Goal: Transaction & Acquisition: Purchase product/service

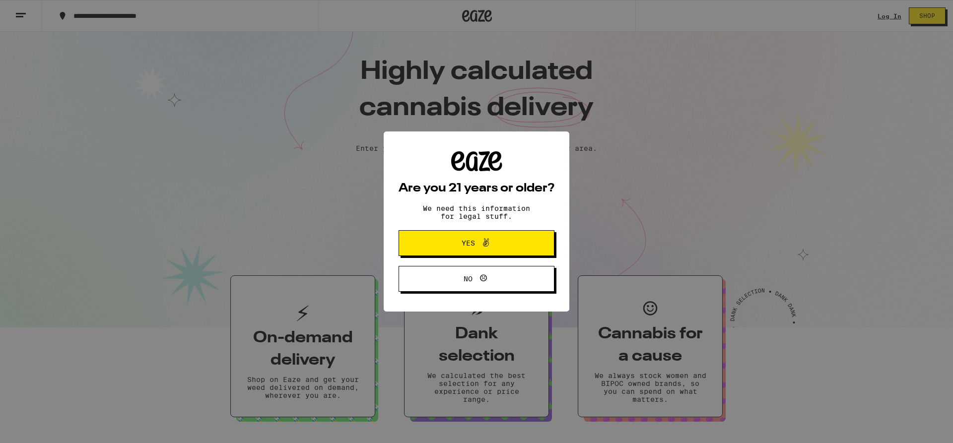
click at [516, 248] on button "Yes" at bounding box center [477, 243] width 156 height 26
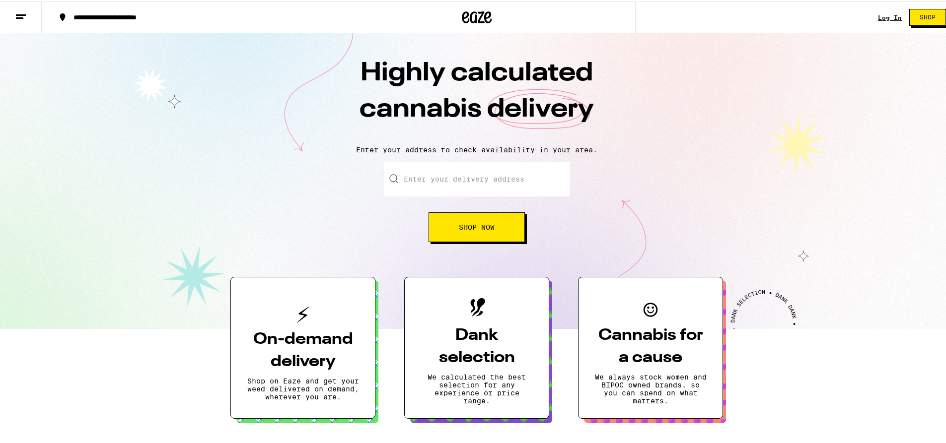
click at [882, 20] on div "Log In Shop" at bounding box center [915, 16] width 75 height 32
click at [882, 19] on link "Log In" at bounding box center [890, 16] width 24 height 6
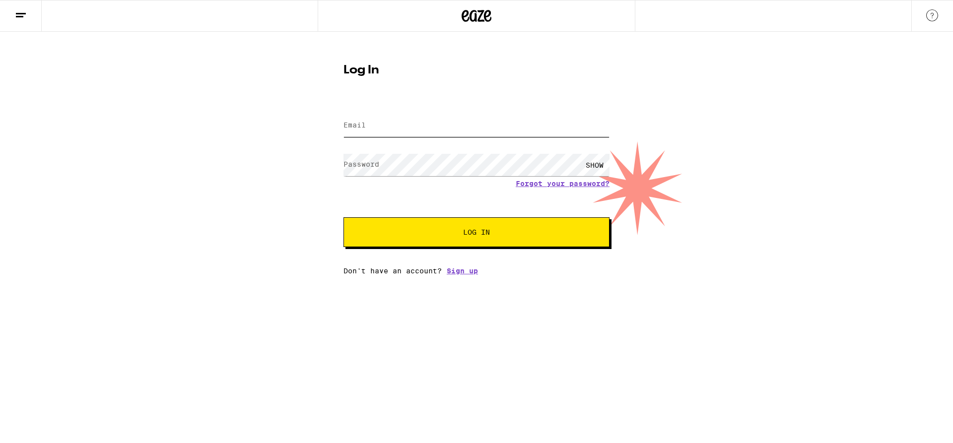
click at [398, 124] on input "Email" at bounding box center [477, 126] width 266 height 22
type input "[PERSON_NAME][EMAIL_ADDRESS][DOMAIN_NAME]"
click at [344, 217] on button "Log In" at bounding box center [477, 232] width 266 height 30
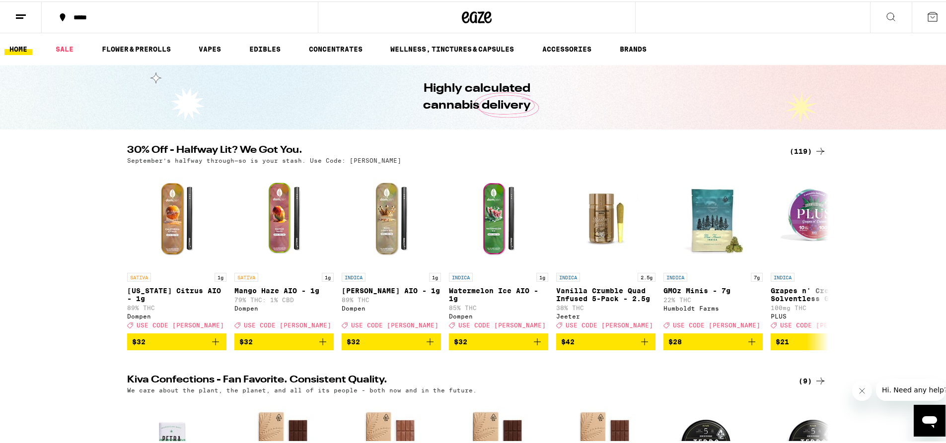
click at [69, 13] on div "*****" at bounding box center [185, 15] width 232 height 7
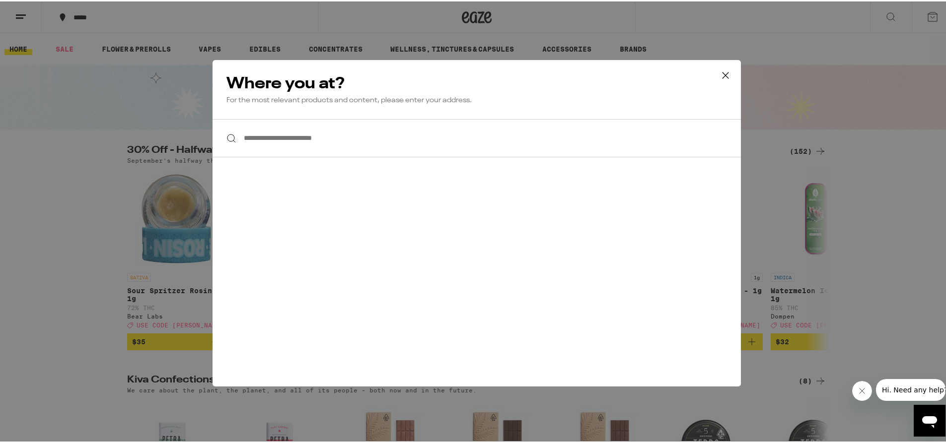
click at [328, 142] on input "**********" at bounding box center [477, 137] width 528 height 38
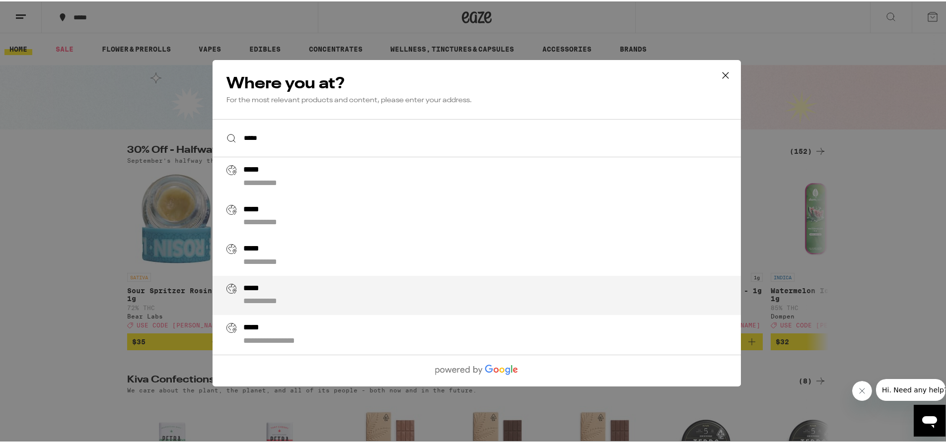
click at [280, 300] on div "**********" at bounding box center [271, 300] width 57 height 10
type input "**********"
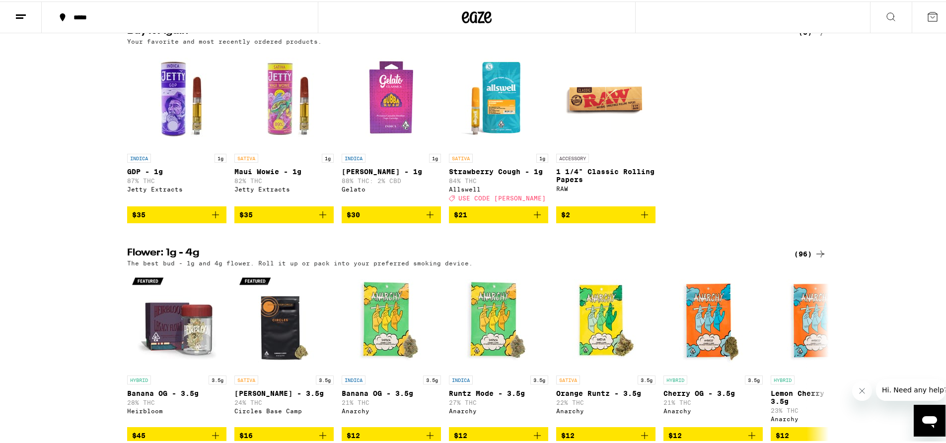
scroll to position [1043, 0]
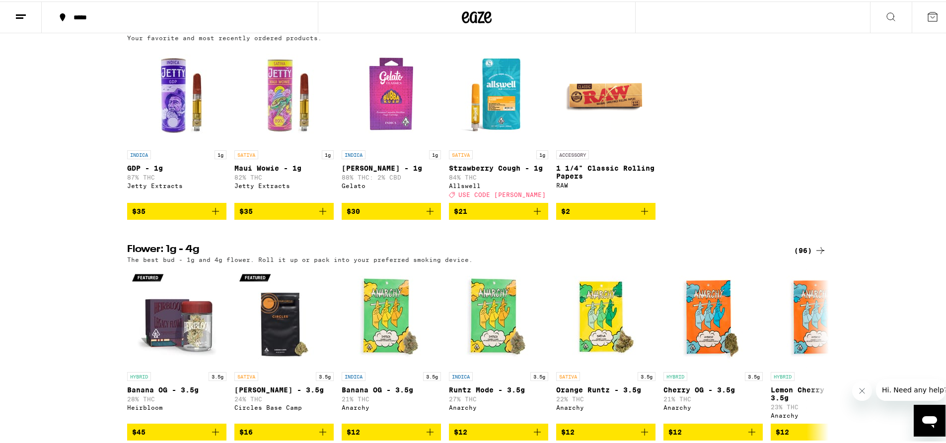
click at [887, 12] on icon at bounding box center [891, 15] width 8 height 8
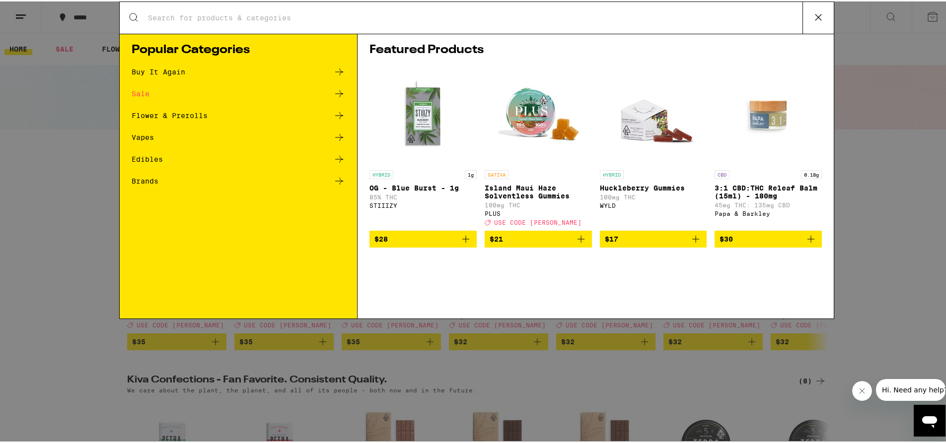
scroll to position [0, 0]
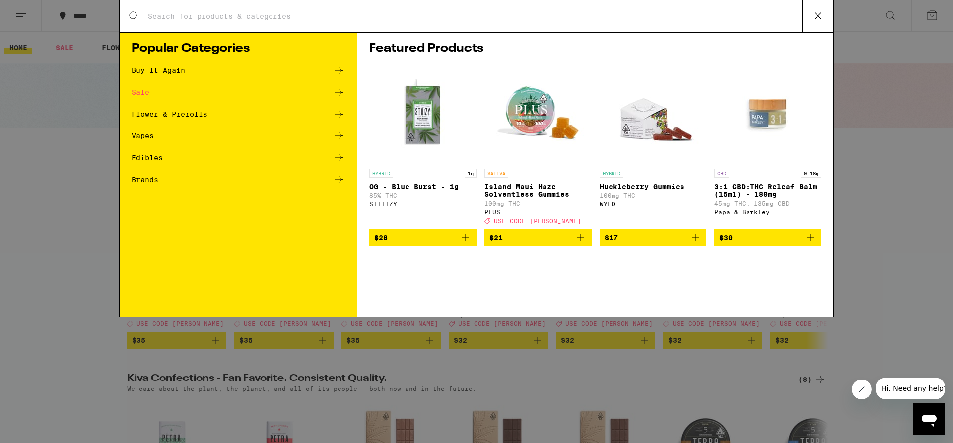
click at [340, 137] on icon at bounding box center [339, 136] width 12 height 12
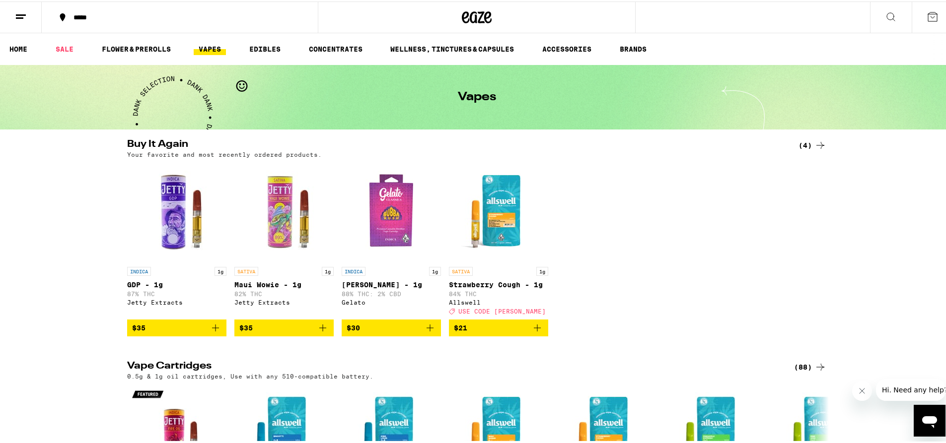
click at [210, 45] on link "VAPES" at bounding box center [210, 48] width 32 height 12
click at [27, 12] on button at bounding box center [21, 15] width 42 height 31
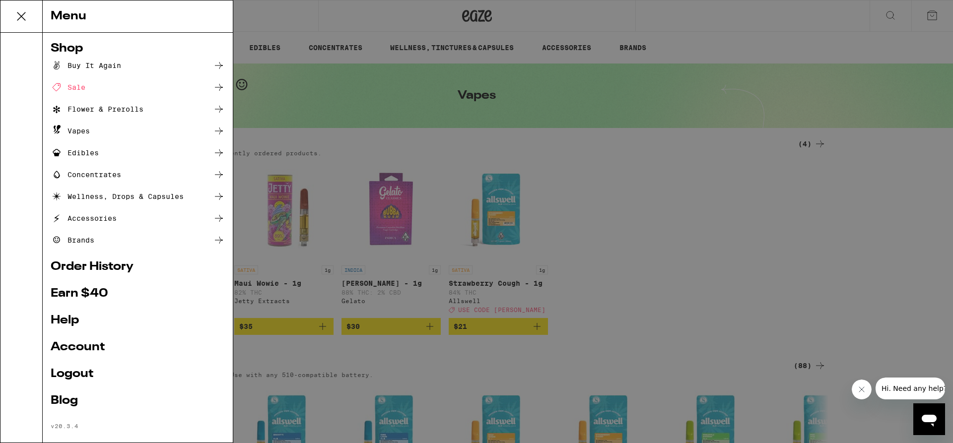
click at [170, 136] on div "Vapes" at bounding box center [138, 131] width 174 height 12
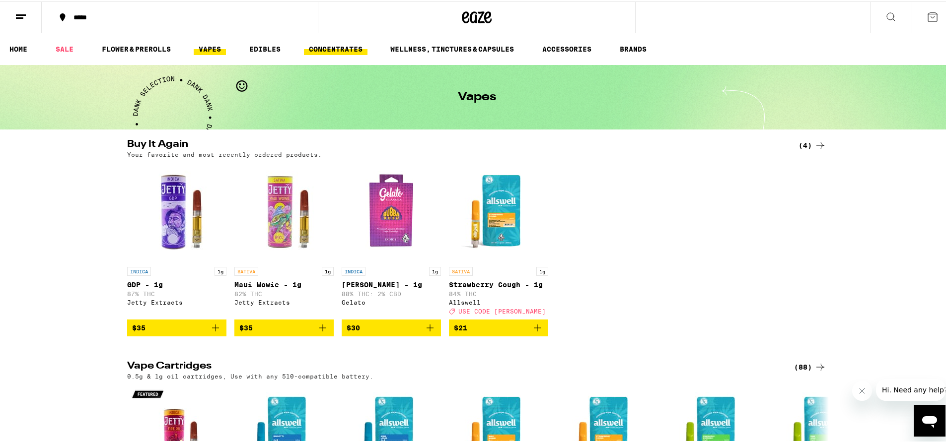
click at [321, 45] on link "CONCENTRATES" at bounding box center [336, 48] width 64 height 12
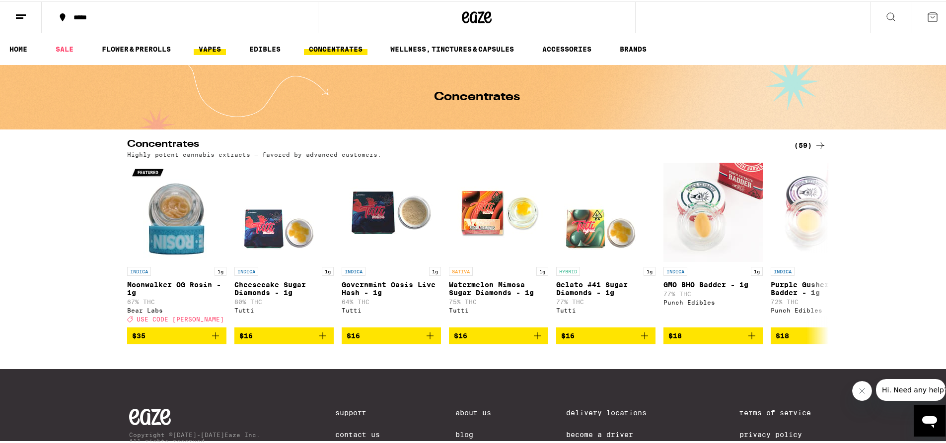
click at [200, 49] on link "VAPES" at bounding box center [210, 48] width 32 height 12
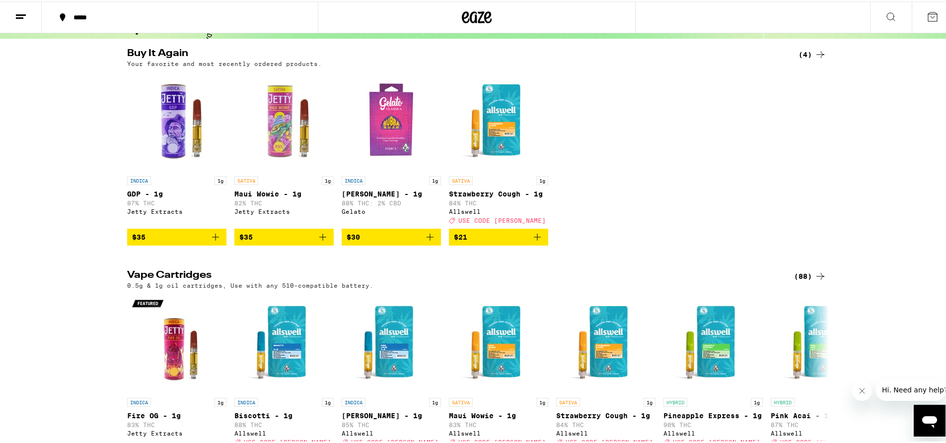
scroll to position [99, 0]
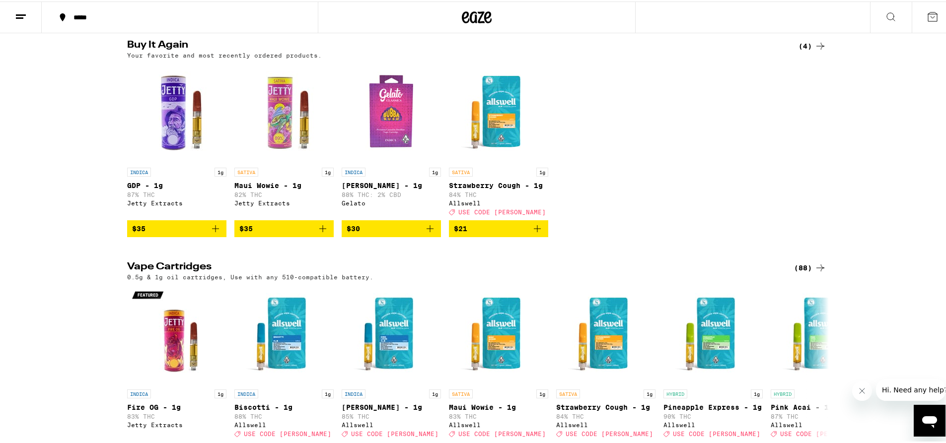
click at [810, 271] on div "(88)" at bounding box center [810, 267] width 32 height 12
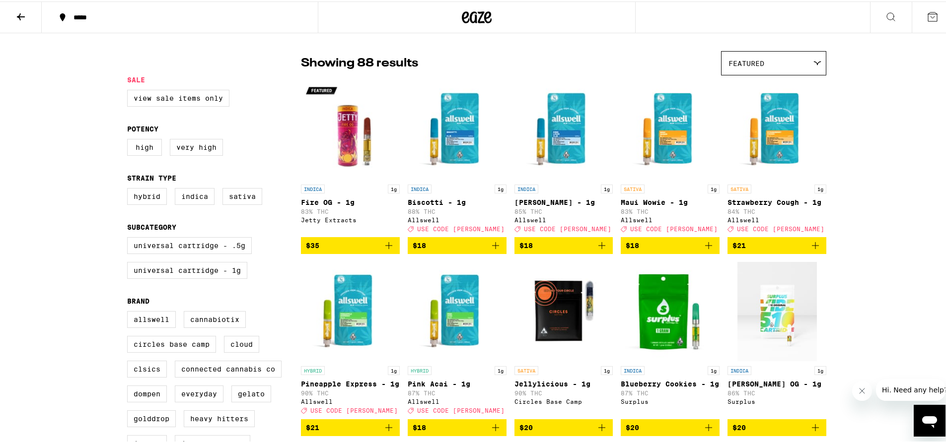
scroll to position [99, 0]
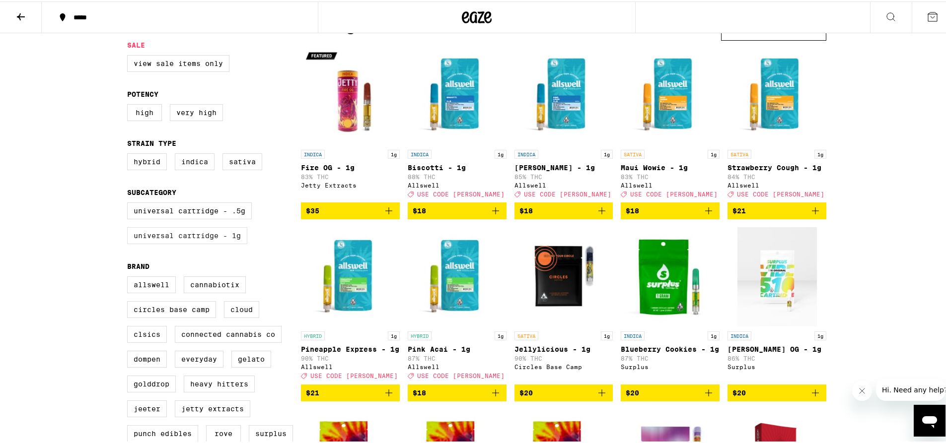
click at [181, 243] on label "Universal Cartridge - 1g" at bounding box center [187, 234] width 120 height 17
click at [130, 203] on input "Universal Cartridge - 1g" at bounding box center [129, 203] width 0 height 0
checkbox input "true"
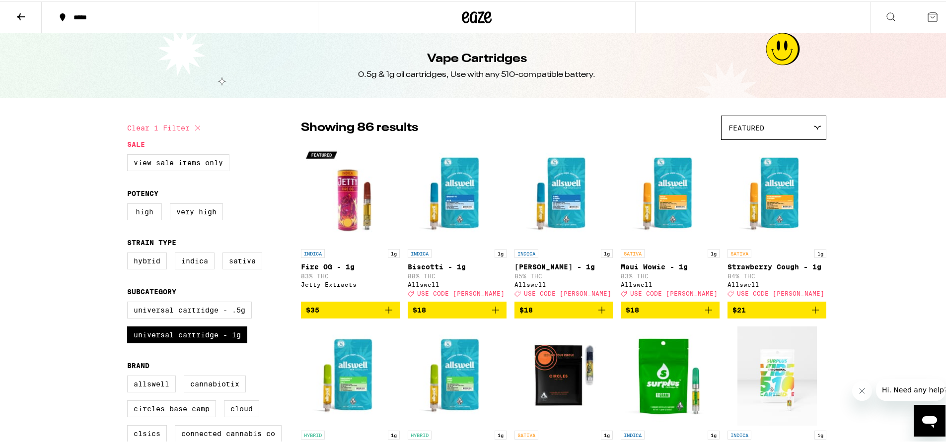
click at [133, 219] on label "High" at bounding box center [144, 210] width 35 height 17
click at [130, 204] on input "High" at bounding box center [129, 204] width 0 height 0
checkbox input "true"
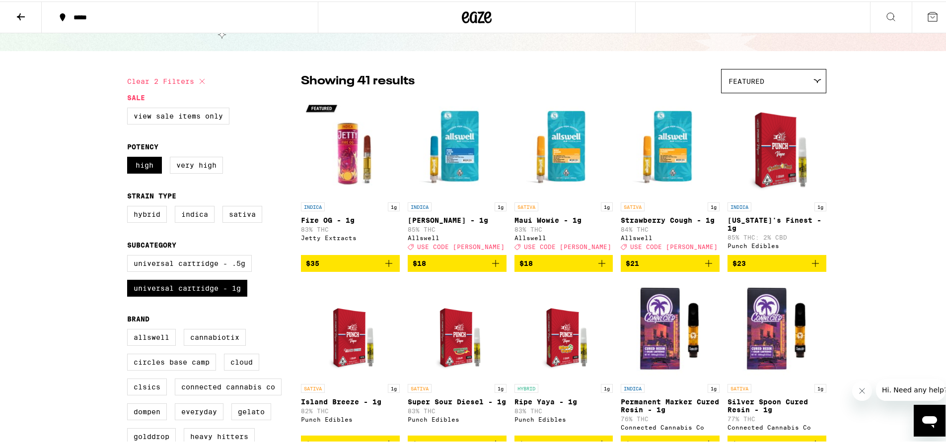
scroll to position [50, 0]
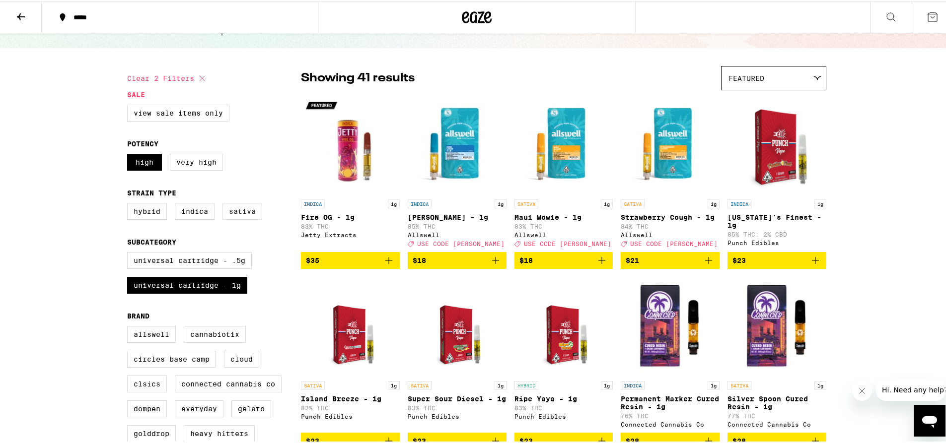
click at [235, 215] on label "Sativa" at bounding box center [242, 210] width 40 height 17
click at [130, 204] on input "Sativa" at bounding box center [129, 203] width 0 height 0
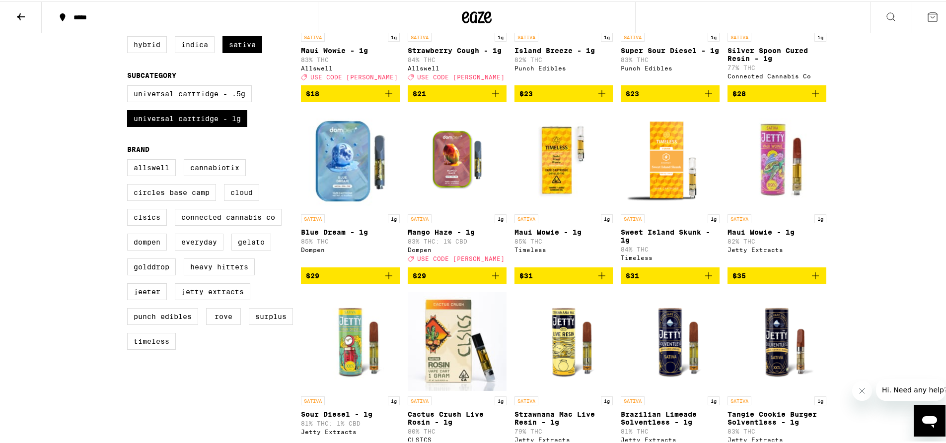
scroll to position [248, 0]
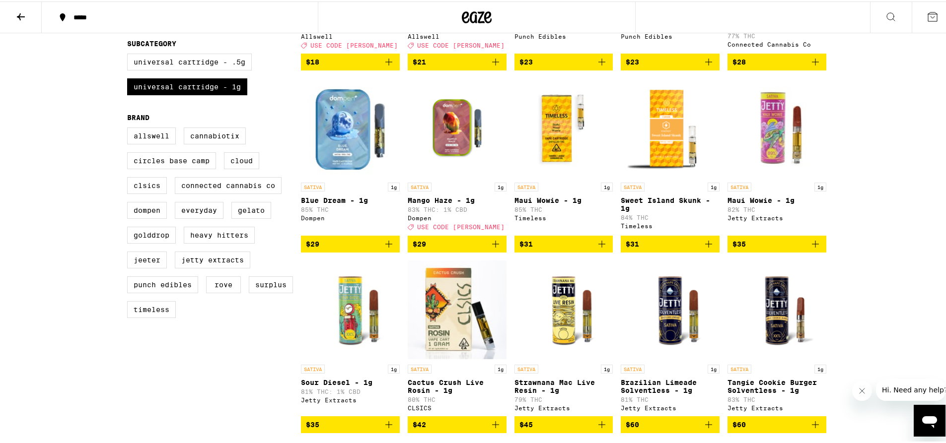
click at [426, 249] on span "$29" at bounding box center [457, 243] width 89 height 12
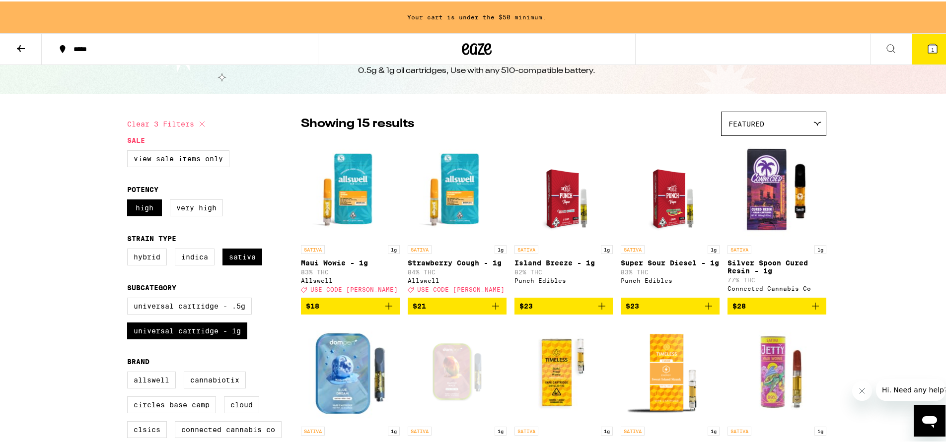
scroll to position [32, 0]
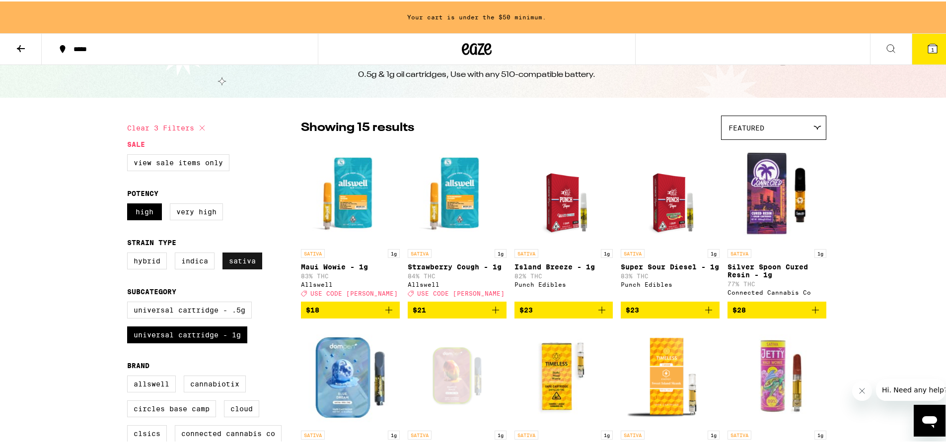
click at [247, 267] on label "Sativa" at bounding box center [242, 259] width 40 height 17
click at [130, 253] on input "Sativa" at bounding box center [129, 253] width 0 height 0
checkbox input "false"
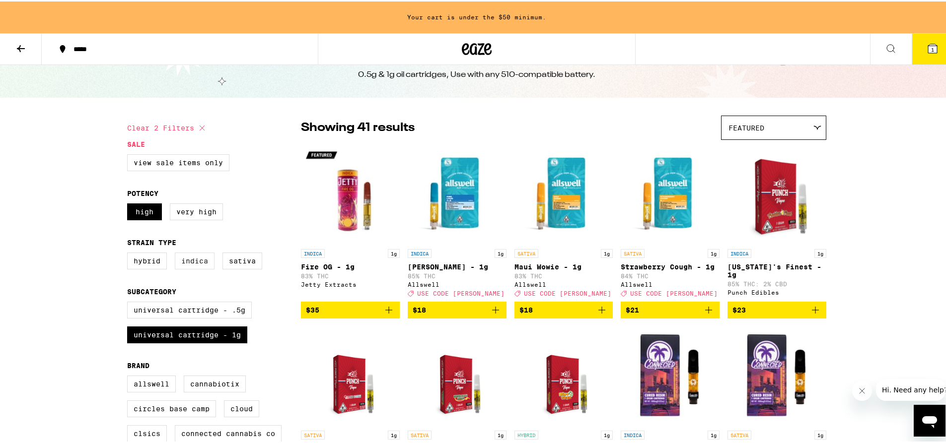
click at [185, 266] on label "Indica" at bounding box center [195, 259] width 40 height 17
click at [130, 253] on input "Indica" at bounding box center [129, 253] width 0 height 0
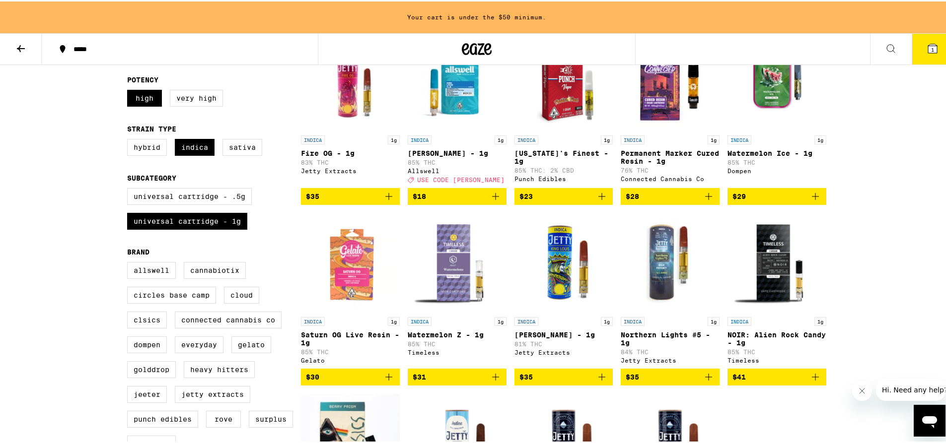
scroll to position [149, 0]
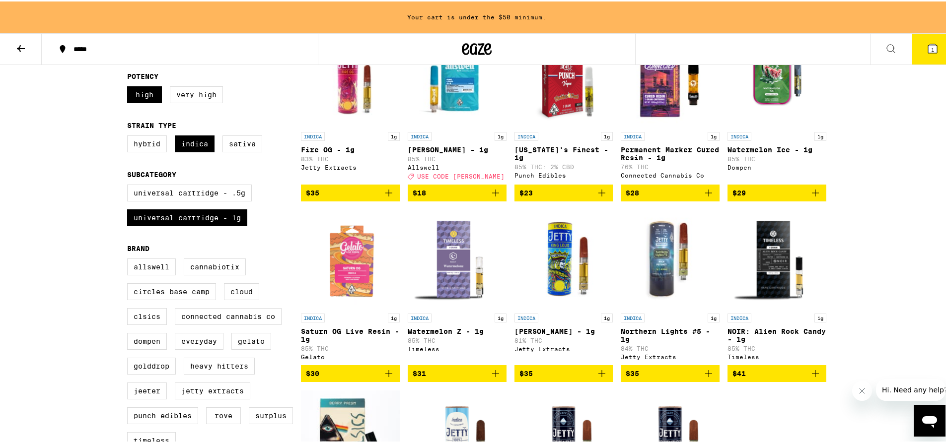
click at [744, 198] on span "$29" at bounding box center [776, 192] width 89 height 12
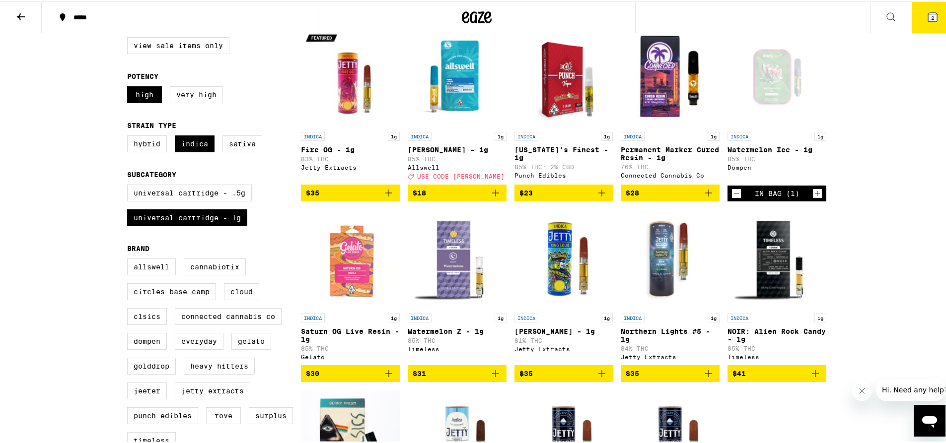
click at [918, 26] on button "2" at bounding box center [933, 15] width 42 height 31
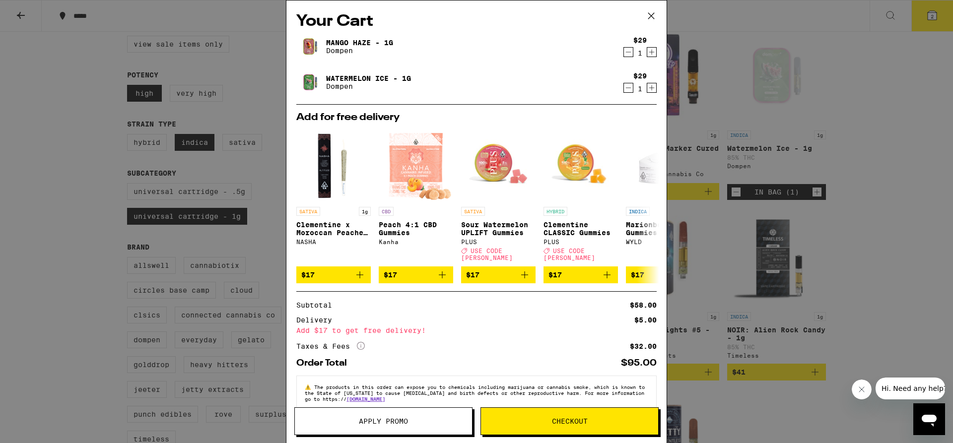
click at [652, 14] on icon at bounding box center [651, 15] width 15 height 15
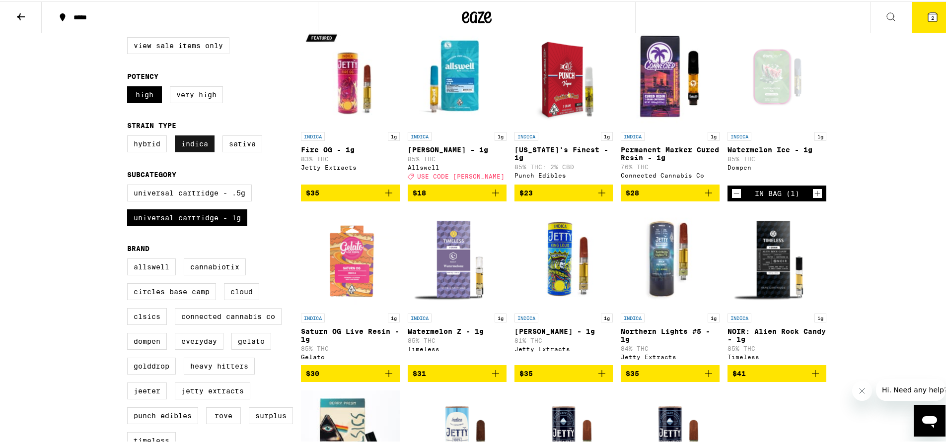
click at [185, 144] on label "Indica" at bounding box center [195, 142] width 40 height 17
click at [130, 136] on input "Indica" at bounding box center [129, 136] width 0 height 0
checkbox input "false"
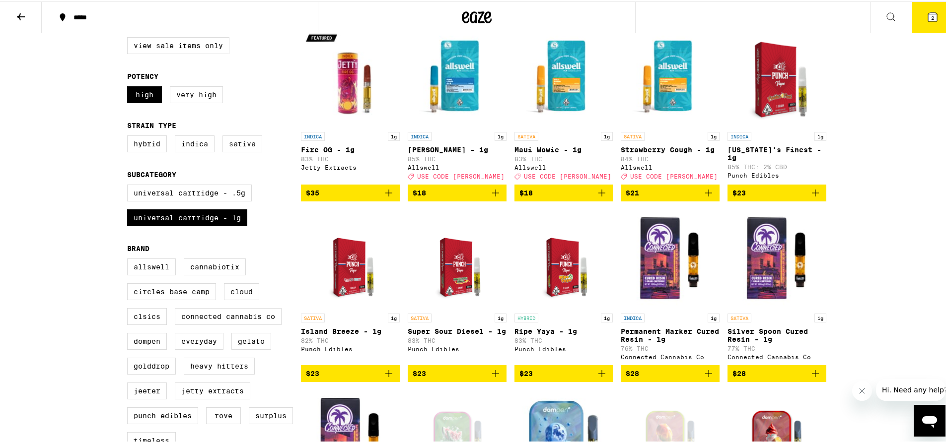
click at [228, 148] on label "Sativa" at bounding box center [242, 142] width 40 height 17
click at [130, 136] on input "Sativa" at bounding box center [129, 136] width 0 height 0
checkbox input "true"
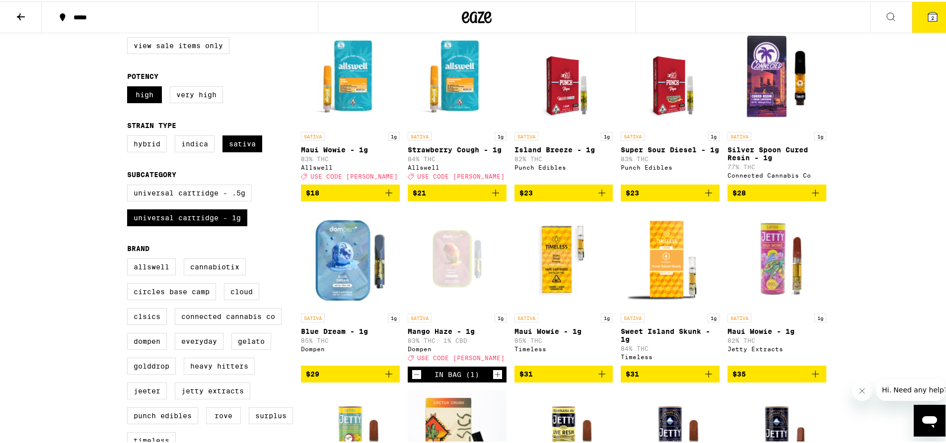
click at [920, 24] on button "2" at bounding box center [933, 15] width 42 height 31
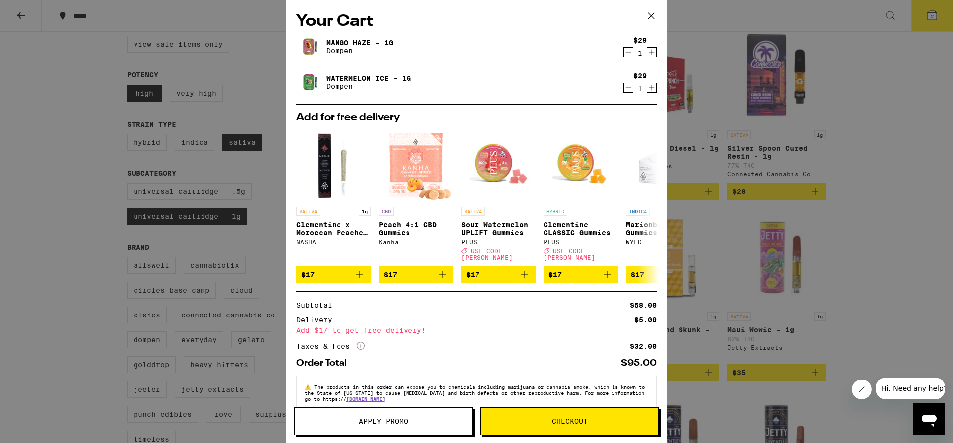
click at [419, 430] on button "Apply Promo" at bounding box center [383, 422] width 178 height 28
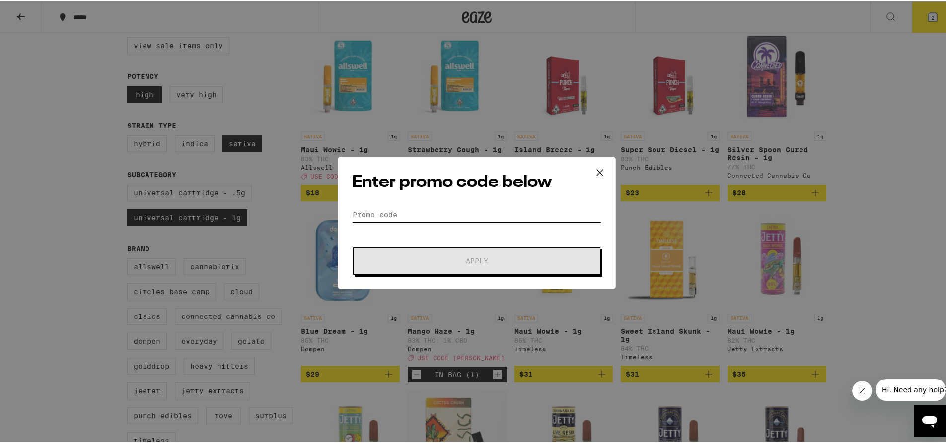
click at [419, 214] on input "Promo Code" at bounding box center [476, 213] width 249 height 15
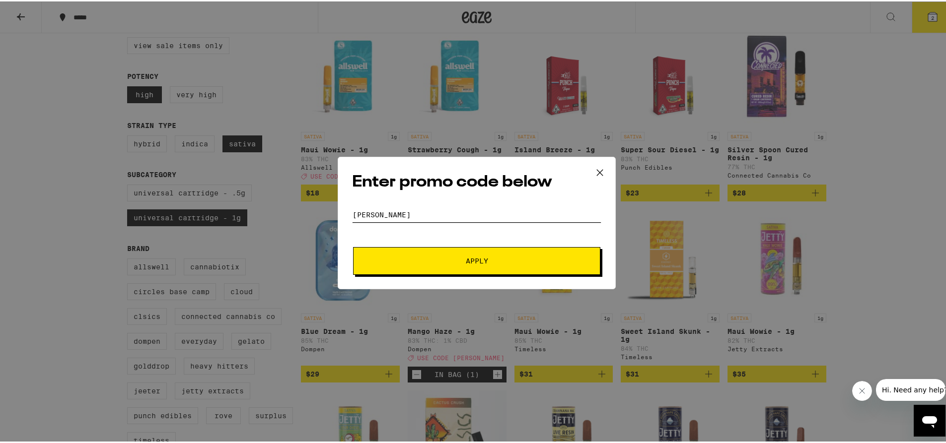
type input "[PERSON_NAME]"
click at [458, 251] on button "Apply" at bounding box center [476, 260] width 247 height 28
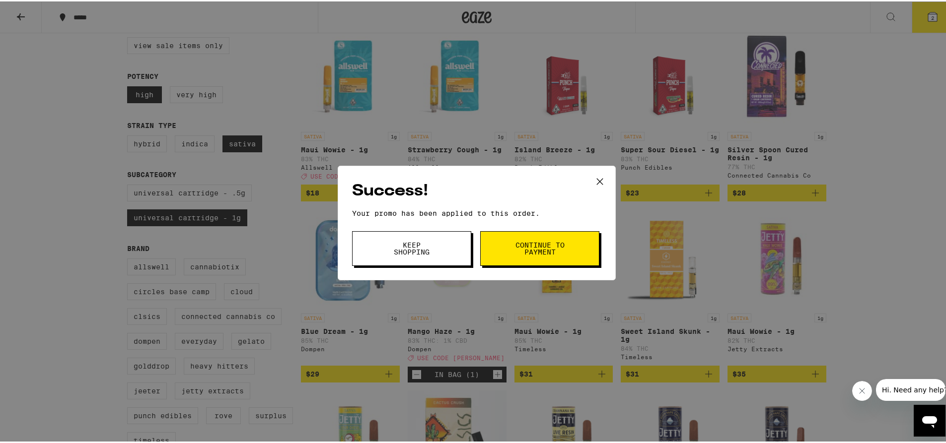
click at [536, 251] on span "Continue to payment" at bounding box center [539, 247] width 51 height 14
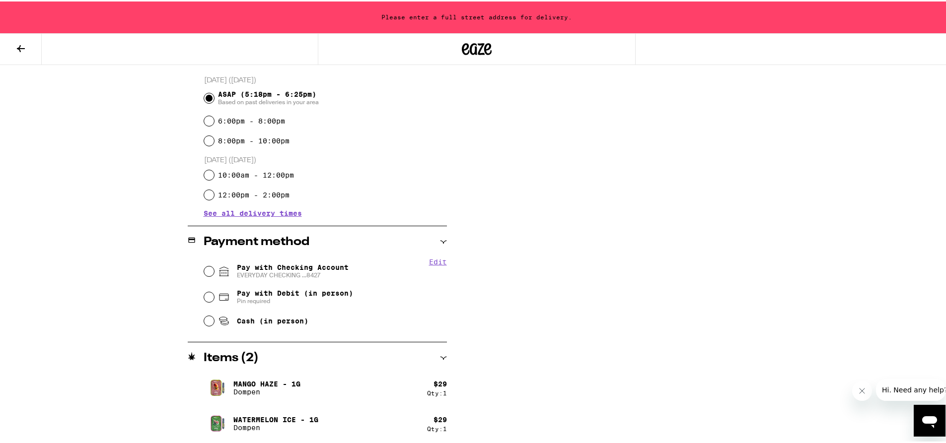
scroll to position [268, 0]
click at [205, 270] on input "Pay with Checking Account EVERYDAY CHECKING ...8427" at bounding box center [209, 269] width 10 height 10
radio input "true"
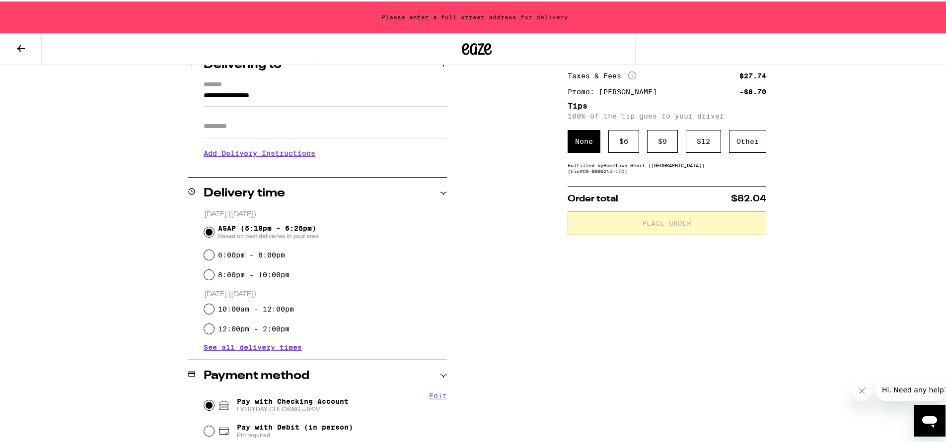
scroll to position [119, 0]
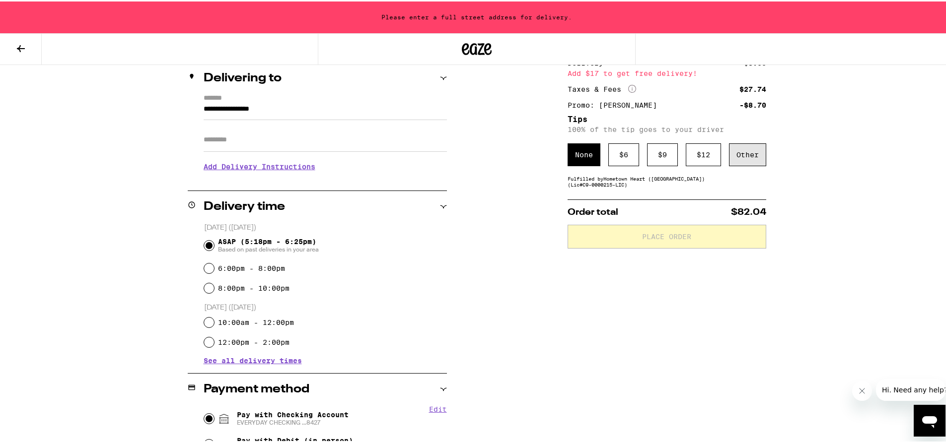
click at [743, 158] on div "Other" at bounding box center [747, 153] width 37 height 23
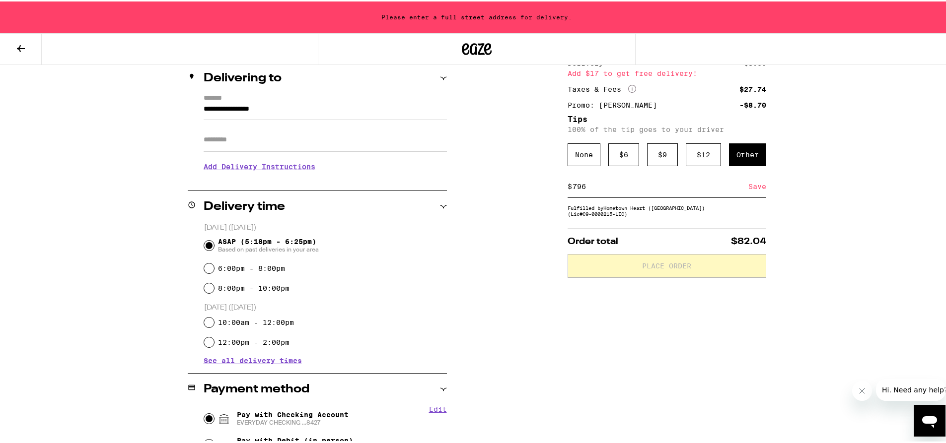
click at [572, 188] on input "796" at bounding box center [660, 185] width 176 height 9
type input "7"
click at [755, 188] on div "Clear" at bounding box center [755, 185] width 22 height 22
click at [573, 190] on input at bounding box center [658, 185] width 172 height 9
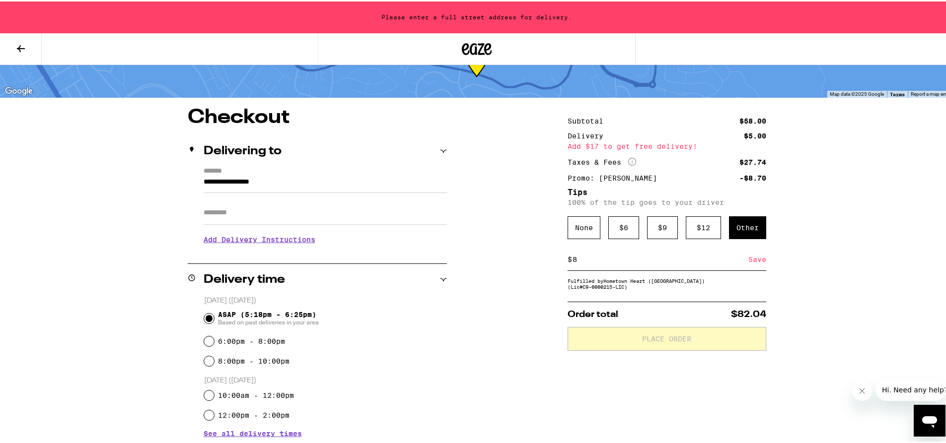
scroll to position [50, 0]
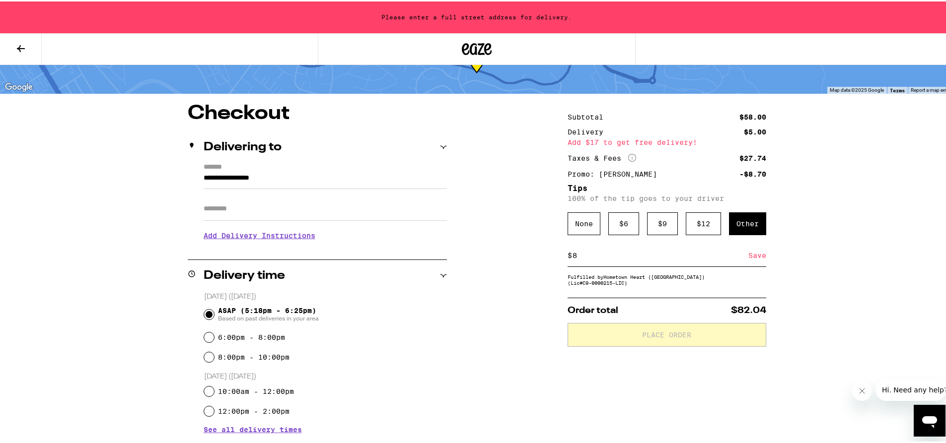
type input "8"
click at [760, 258] on div "Save" at bounding box center [757, 254] width 18 height 22
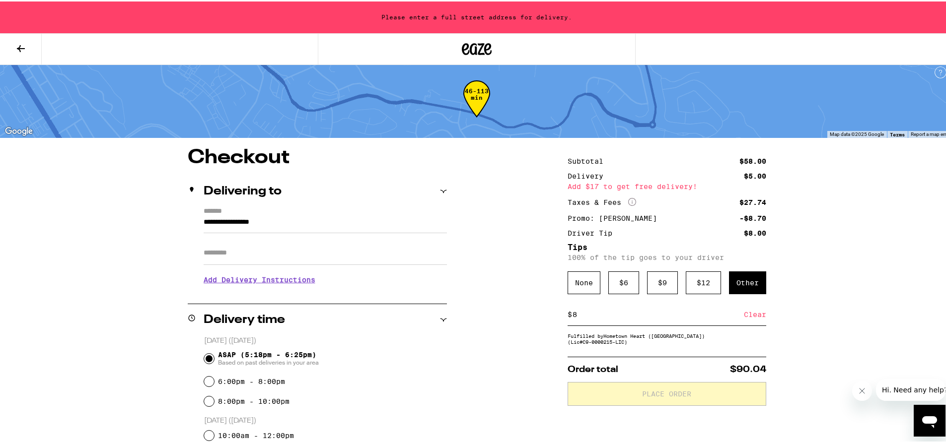
scroll to position [0, 0]
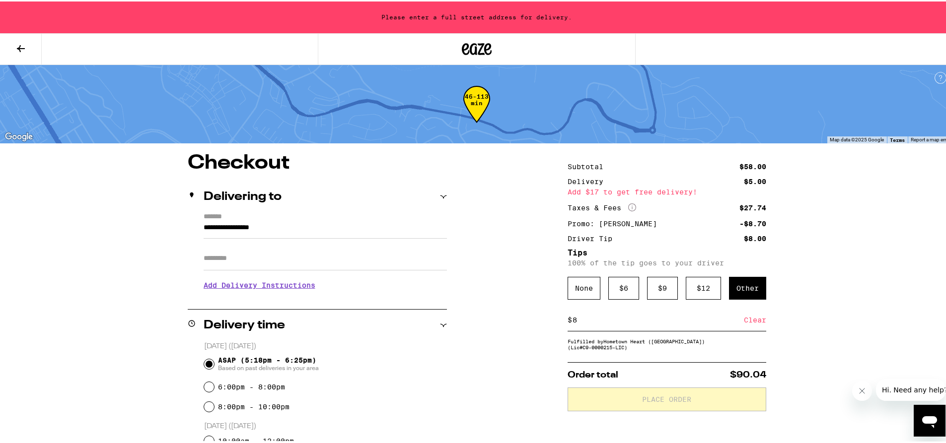
click at [264, 259] on input "Apt/Suite" at bounding box center [325, 257] width 243 height 24
click at [440, 197] on icon at bounding box center [443, 195] width 7 height 7
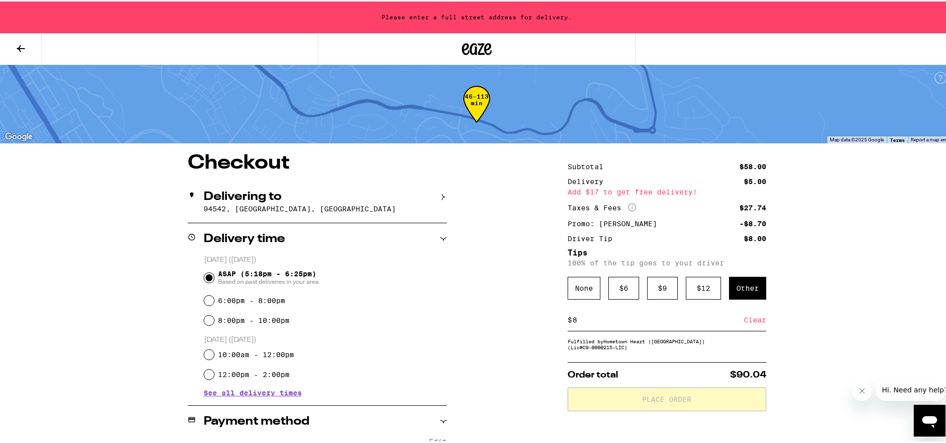
click at [441, 194] on icon at bounding box center [443, 195] width 7 height 7
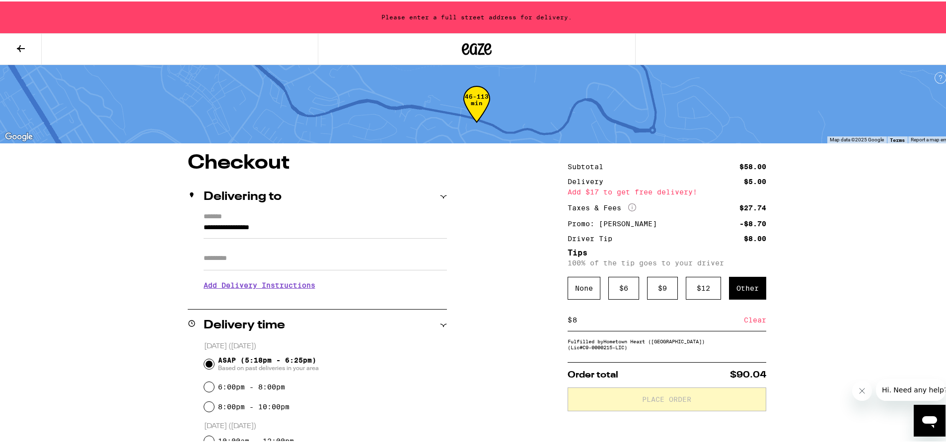
click at [273, 284] on h3 "Add Delivery Instructions" at bounding box center [325, 284] width 243 height 23
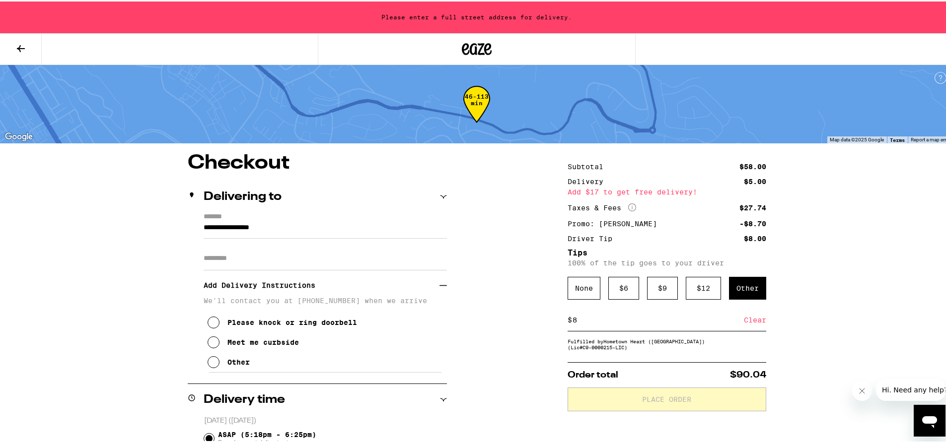
click at [440, 291] on div "Add Delivery Instructions" at bounding box center [325, 284] width 243 height 23
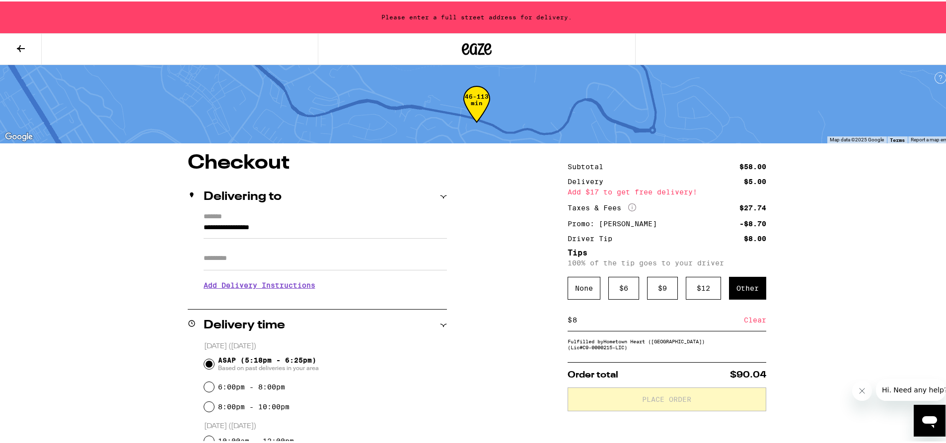
click at [294, 254] on input "Apt/Suite" at bounding box center [325, 257] width 243 height 24
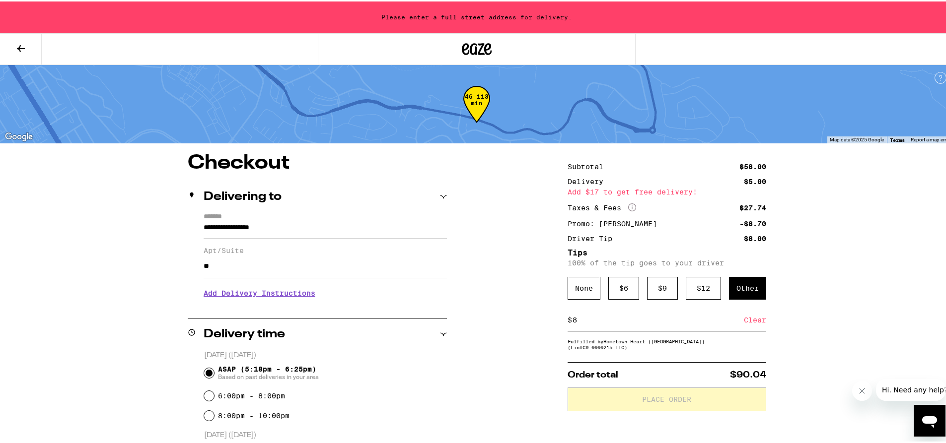
type input "*"
type input "**********"
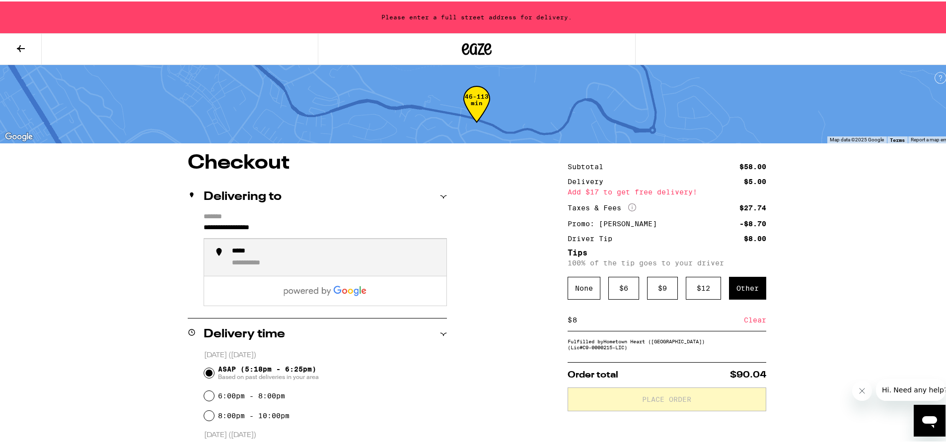
click at [326, 229] on input "**********" at bounding box center [325, 228] width 243 height 17
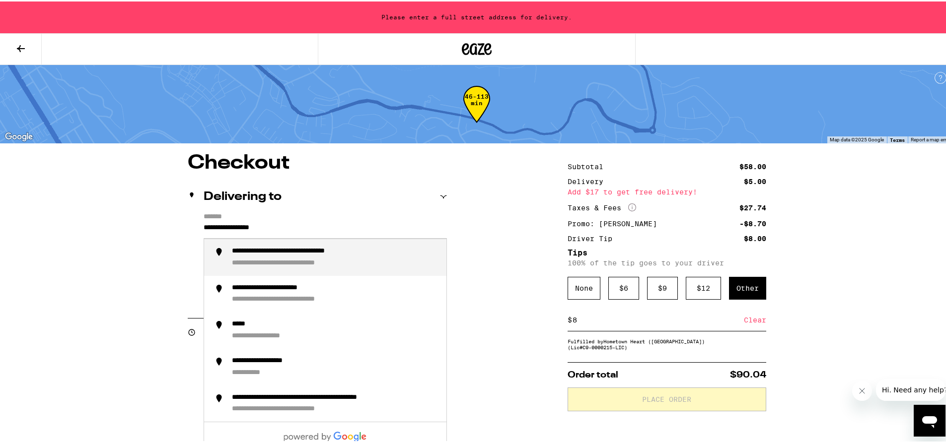
click at [204, 227] on input "**********" at bounding box center [325, 228] width 243 height 17
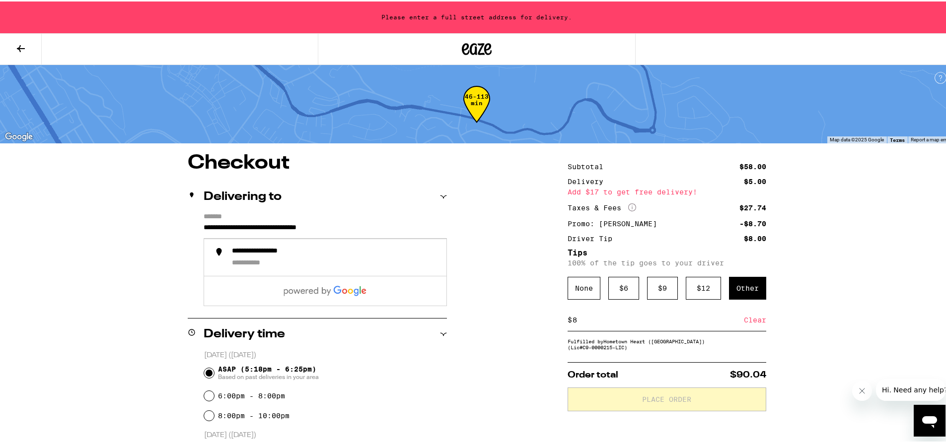
type input "**********"
click at [418, 380] on div "ASAP (5:18pm - 6:25pm) Based on past deliveries in your area" at bounding box center [325, 372] width 243 height 26
click at [199, 268] on div "**********" at bounding box center [317, 258] width 259 height 93
click at [204, 269] on input "**********" at bounding box center [325, 265] width 243 height 24
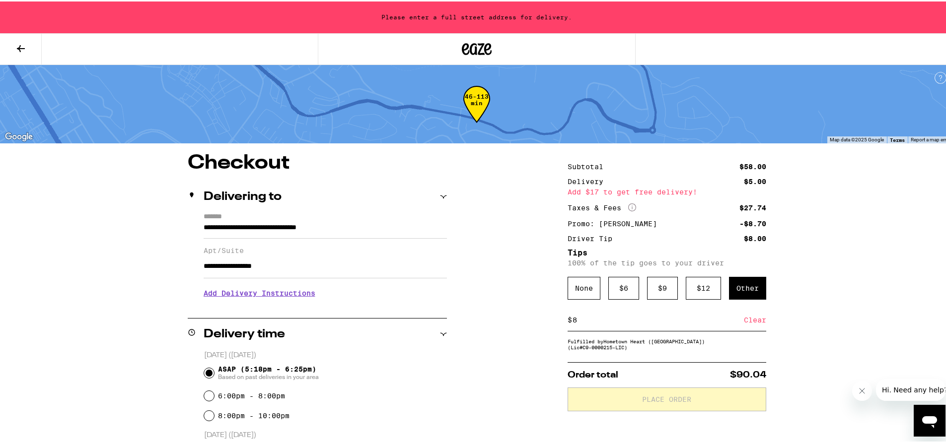
click at [199, 268] on div "**********" at bounding box center [317, 258] width 259 height 93
click at [204, 269] on input "**********" at bounding box center [325, 265] width 243 height 24
click at [298, 267] on input "**********" at bounding box center [325, 265] width 243 height 24
type input "**********"
click at [381, 273] on input "**********" at bounding box center [325, 265] width 243 height 24
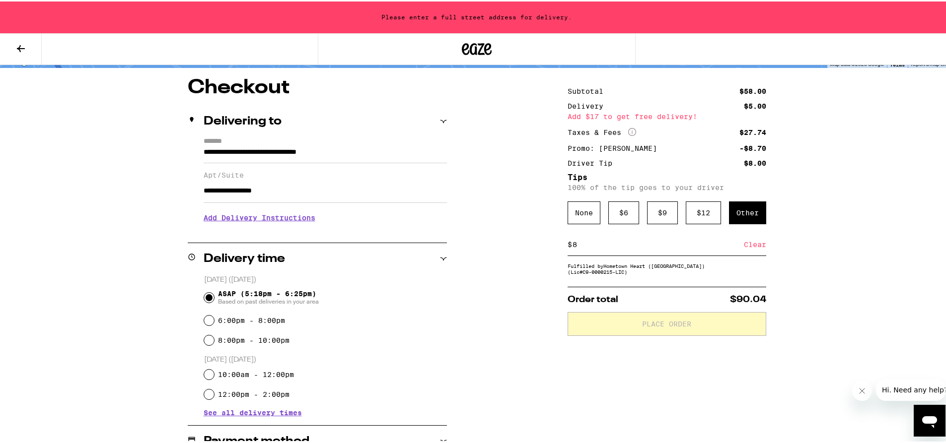
scroll to position [99, 0]
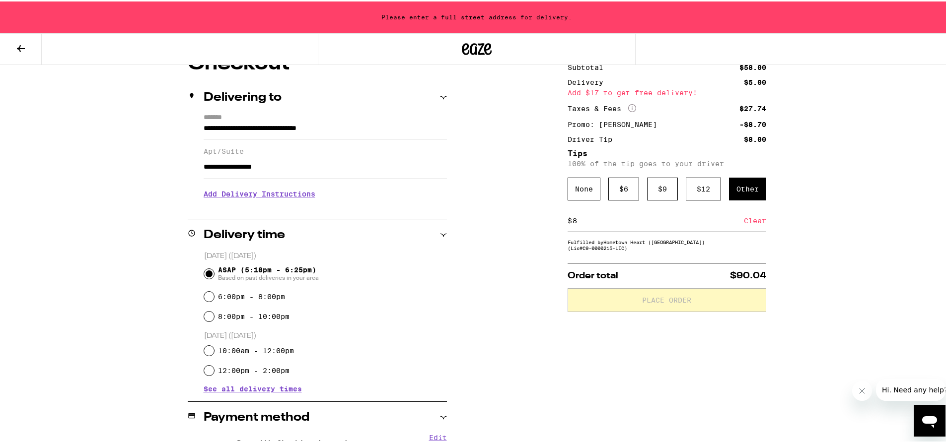
click at [440, 97] on icon at bounding box center [443, 96] width 7 height 7
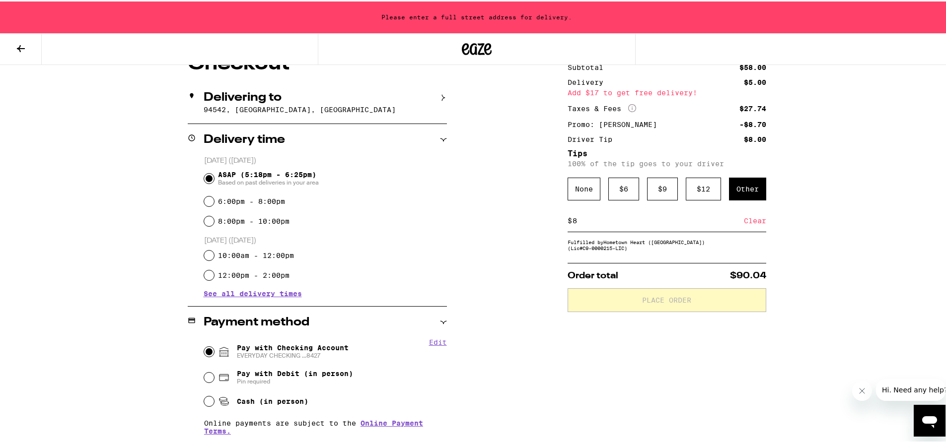
click at [437, 97] on div "Delivering to" at bounding box center [317, 96] width 259 height 12
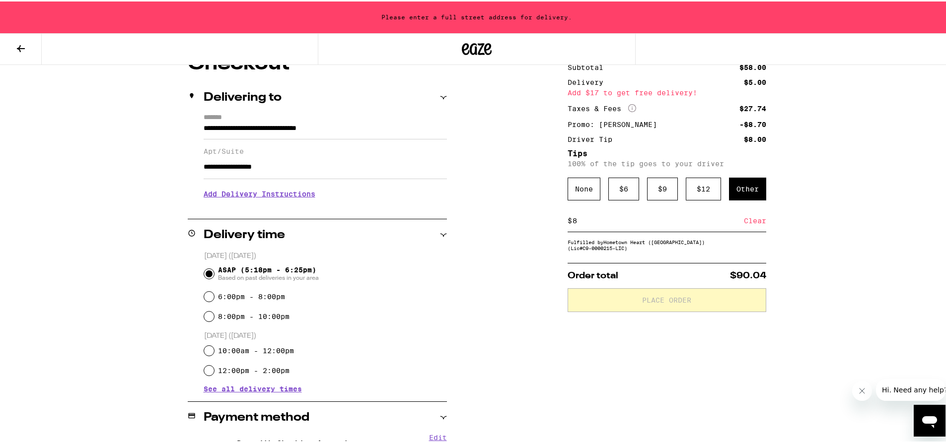
click at [443, 95] on div "**********" at bounding box center [476, 353] width 715 height 600
click at [440, 94] on icon at bounding box center [443, 96] width 7 height 7
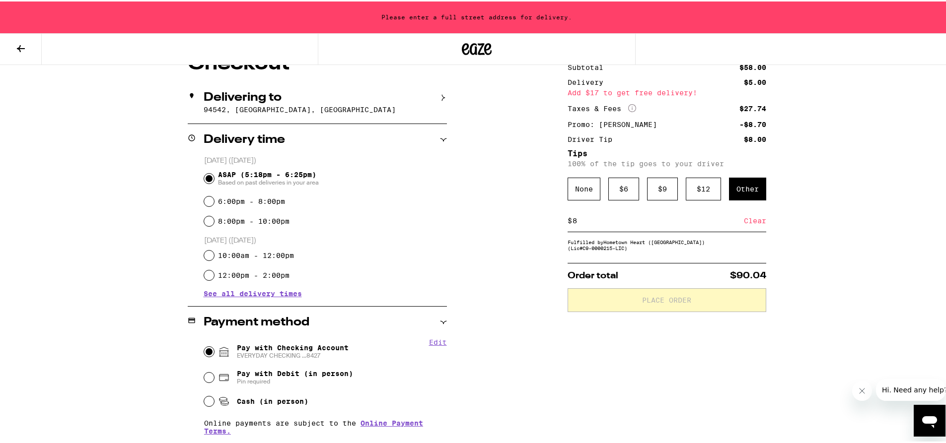
click at [444, 99] on div "**********" at bounding box center [476, 305] width 715 height 504
click at [440, 97] on icon at bounding box center [443, 96] width 7 height 7
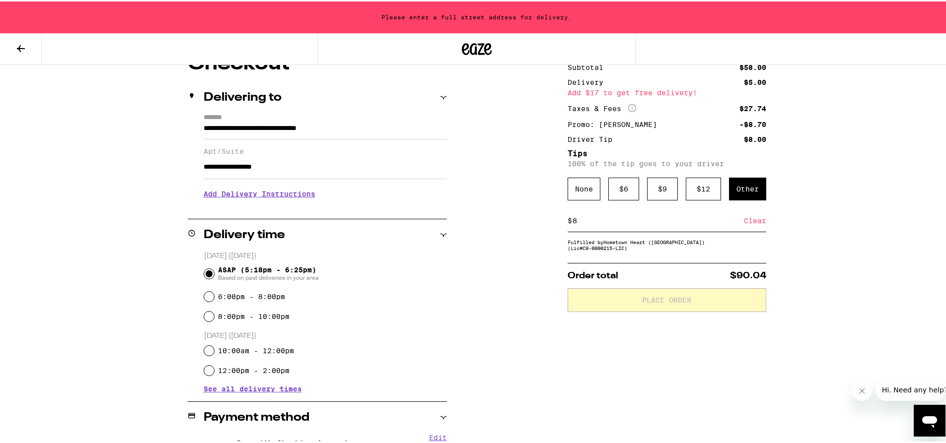
click at [276, 199] on h3 "Add Delivery Instructions" at bounding box center [325, 192] width 243 height 23
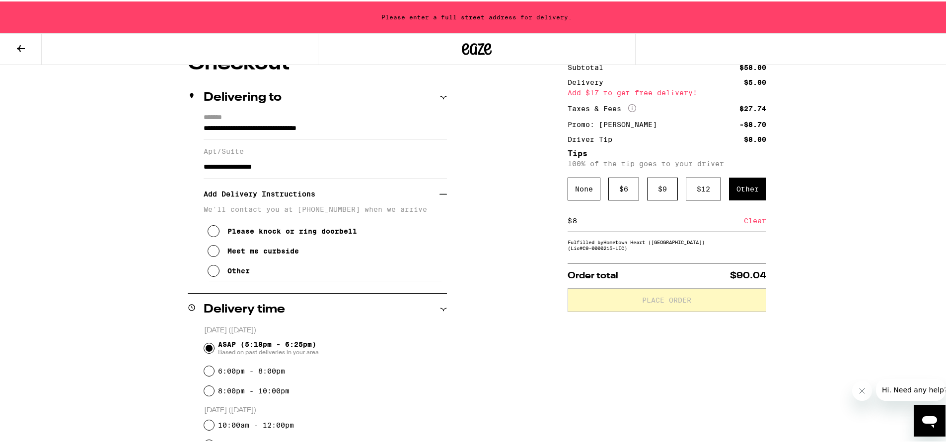
click at [214, 234] on icon at bounding box center [214, 230] width 12 height 12
click at [439, 196] on icon at bounding box center [442, 192] width 7 height 7
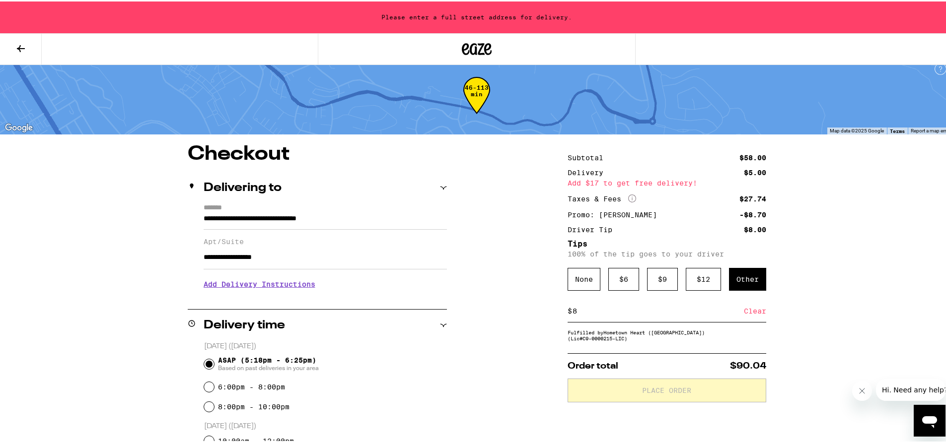
scroll to position [0, 0]
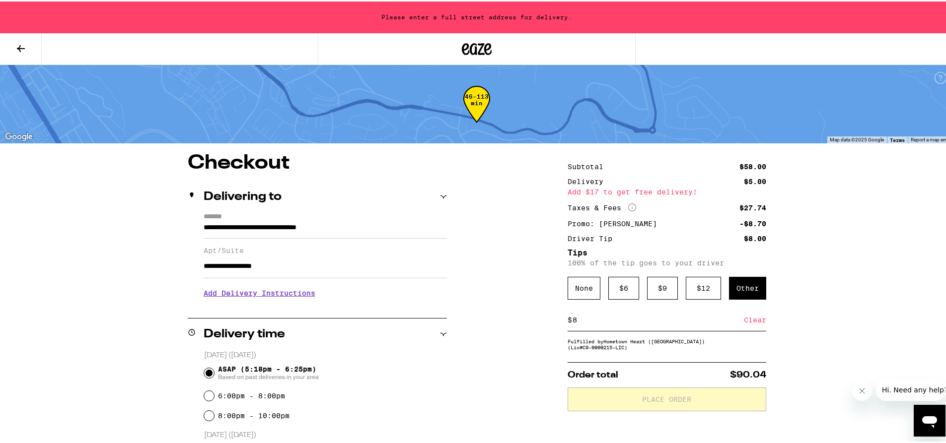
click at [382, 234] on input "**********" at bounding box center [325, 228] width 243 height 17
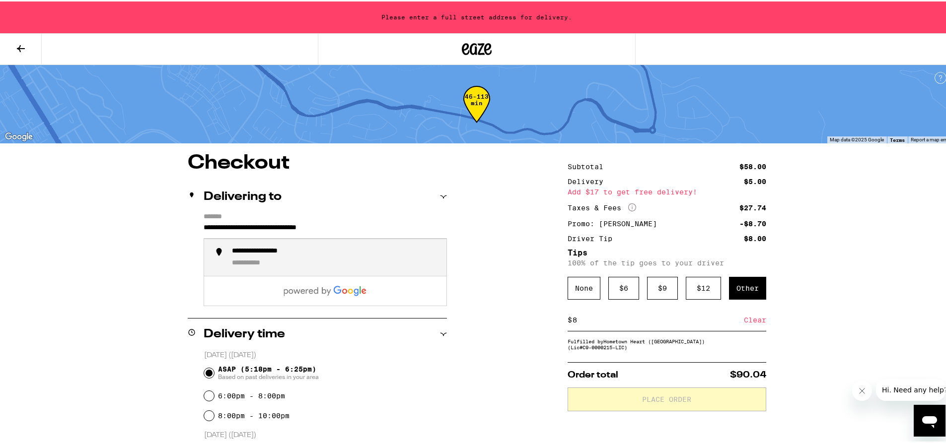
click at [384, 261] on div "**********" at bounding box center [335, 256] width 207 height 21
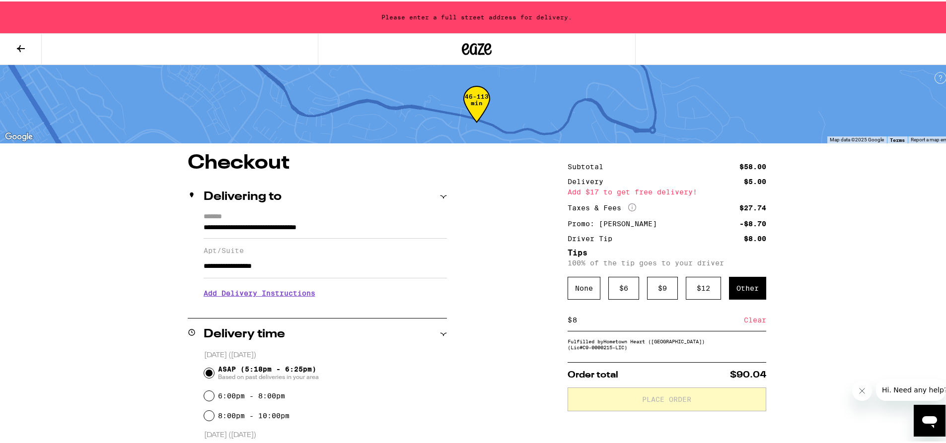
type input "**********"
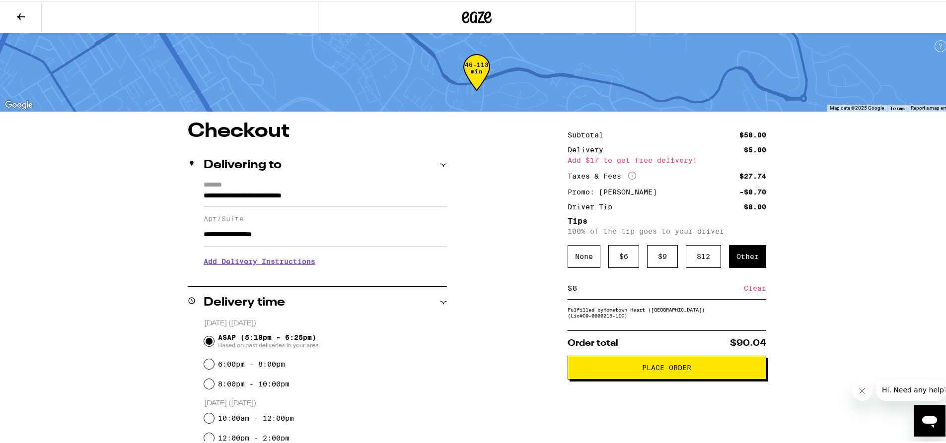
click at [642, 370] on span "Place Order" at bounding box center [666, 366] width 49 height 7
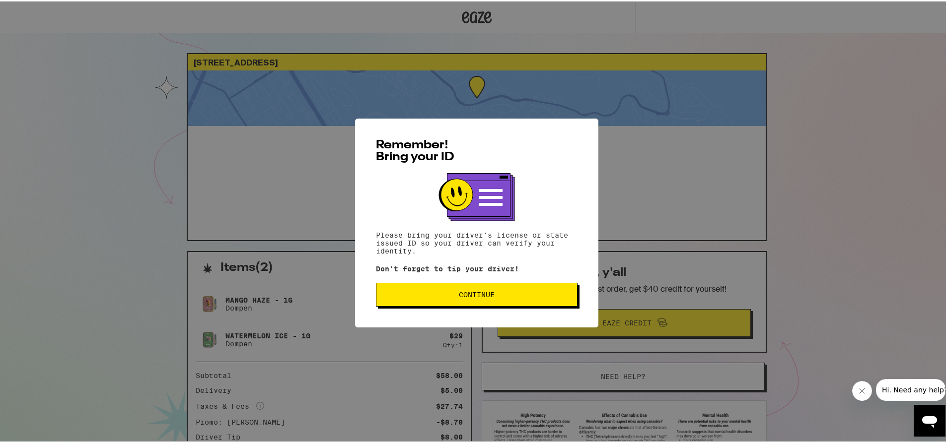
click at [463, 305] on button "Continue" at bounding box center [477, 294] width 202 height 24
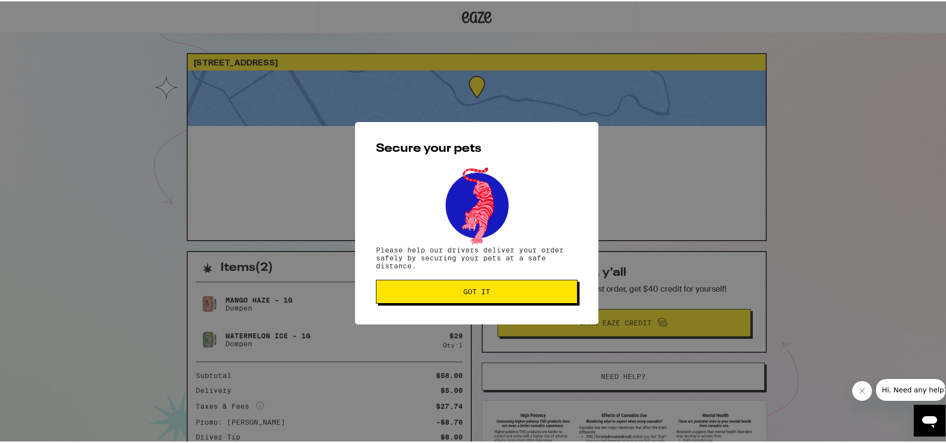
click at [488, 297] on button "Got it" at bounding box center [477, 291] width 202 height 24
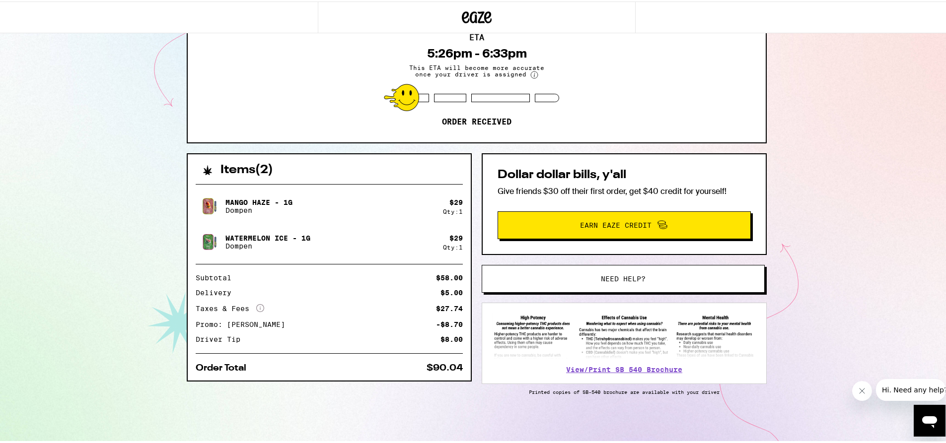
scroll to position [100, 0]
